Goal: Task Accomplishment & Management: Manage account settings

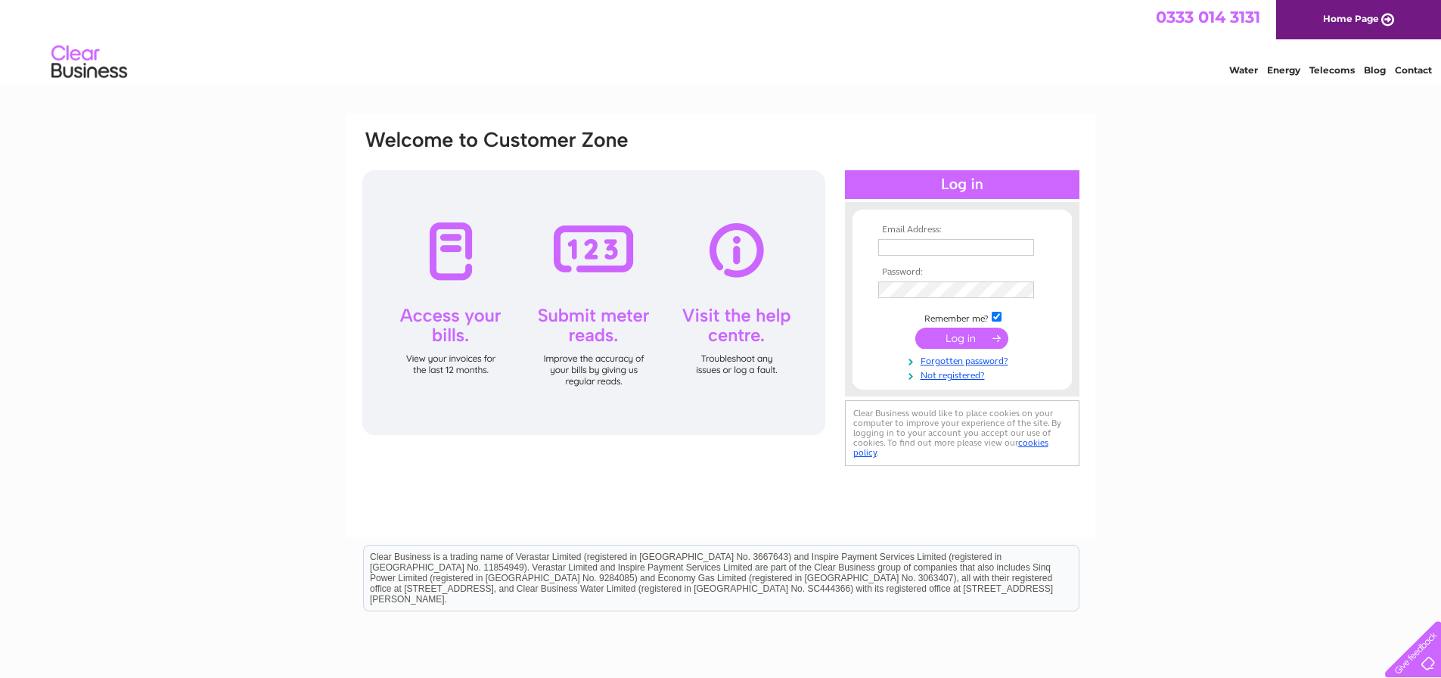
type input "Willerbycarsltd@gmail.com"
click at [987, 340] on input "submit" at bounding box center [961, 338] width 93 height 21
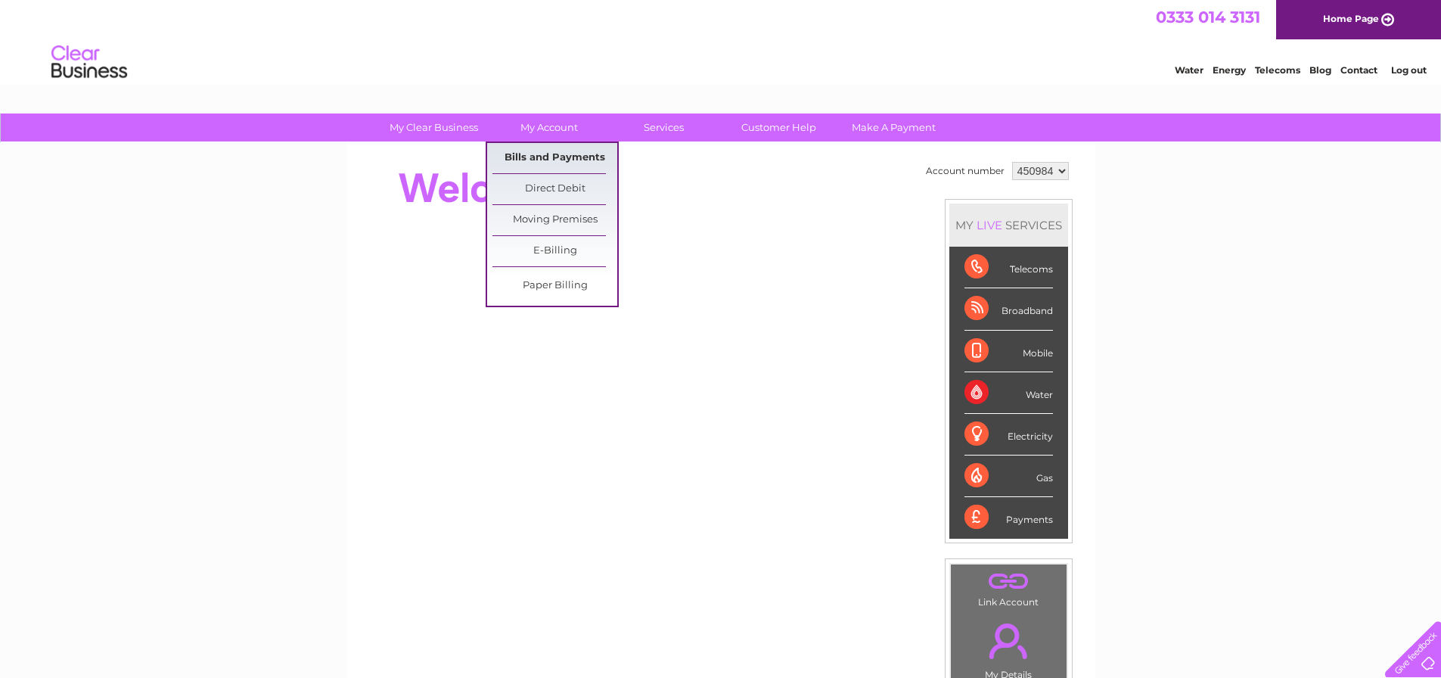
click at [567, 157] on link "Bills and Payments" at bounding box center [555, 158] width 125 height 30
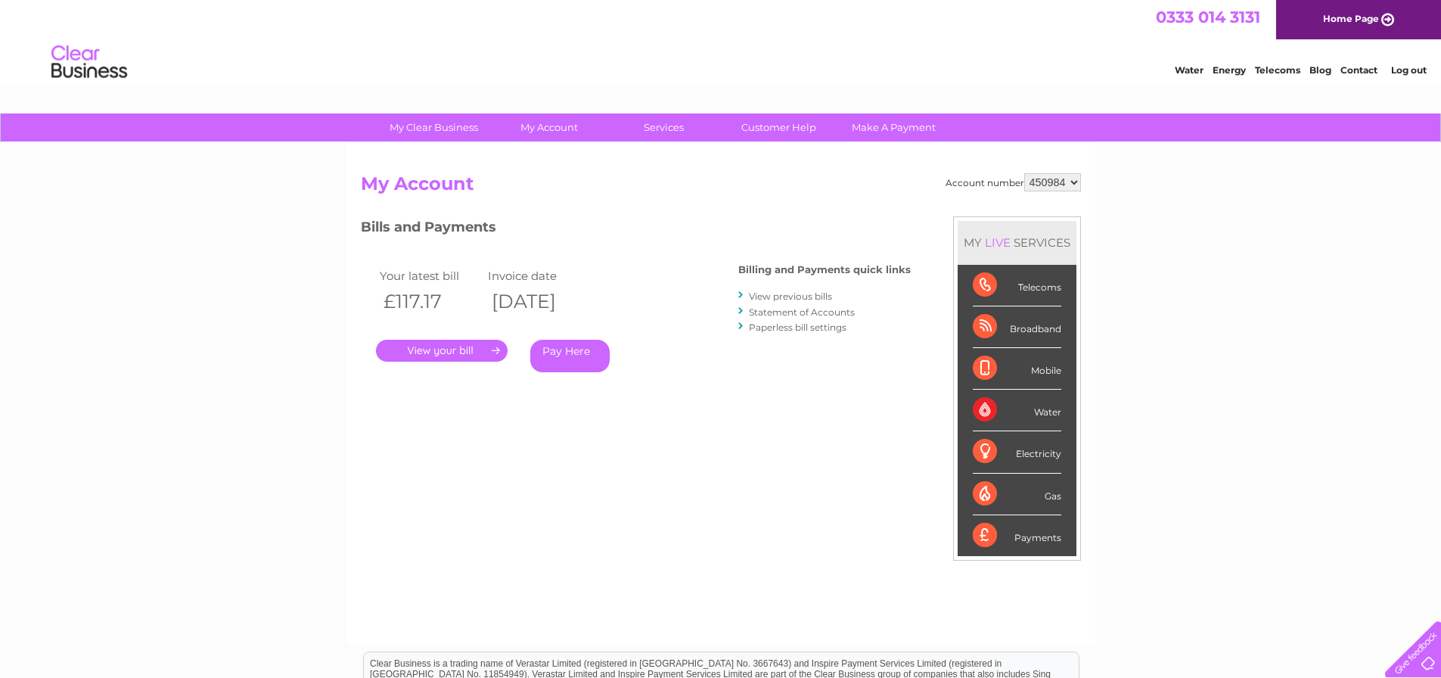
click at [466, 355] on link "." at bounding box center [442, 351] width 132 height 22
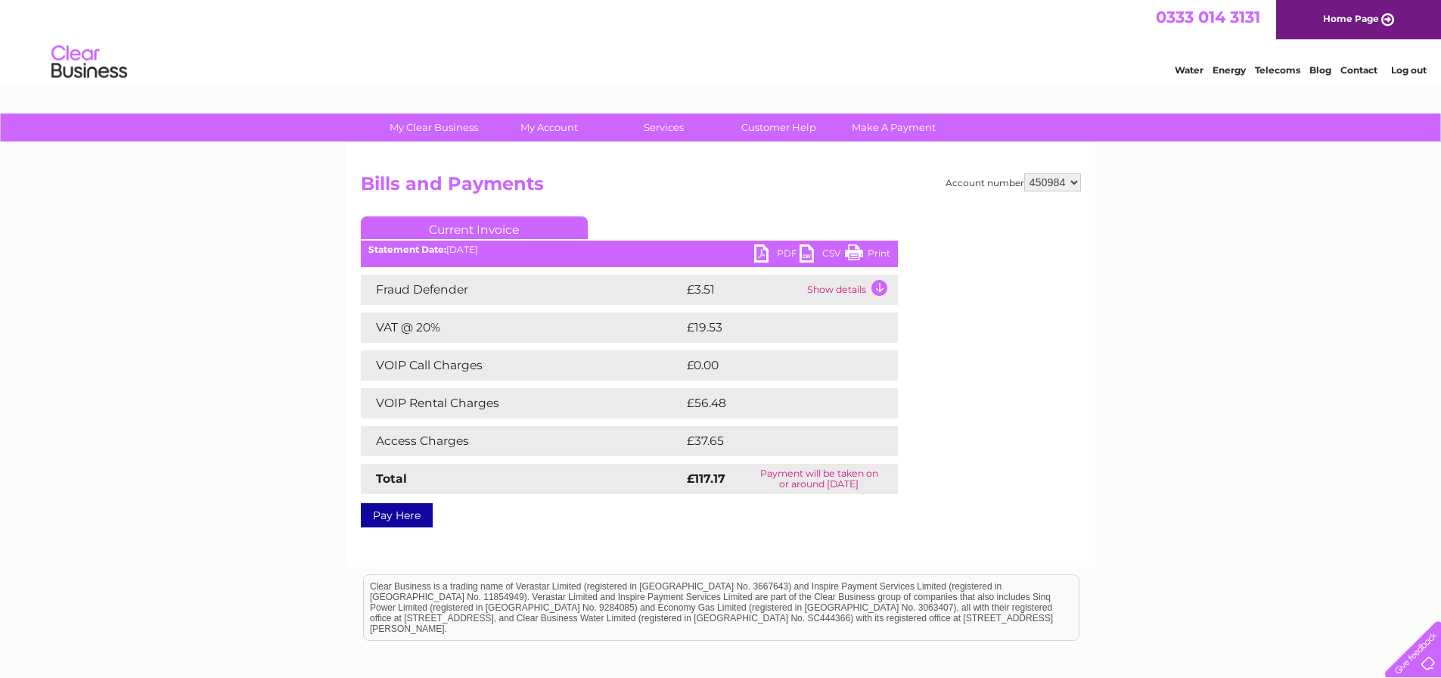
click at [772, 256] on link "PDF" at bounding box center [776, 255] width 45 height 22
